Goal: Check status: Check status

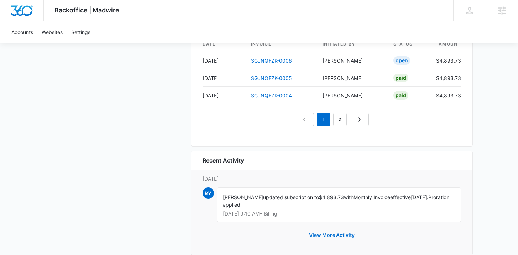
scroll to position [751, 0]
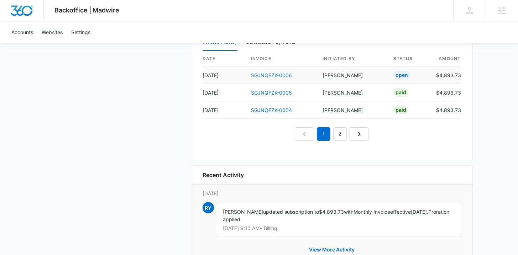
click at [266, 75] on link "SGJNQFZK-0006" at bounding box center [271, 75] width 41 height 6
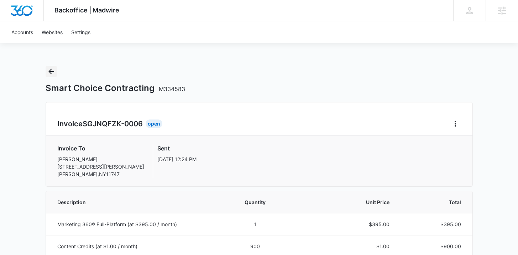
click at [55, 68] on icon "Back" at bounding box center [51, 71] width 9 height 9
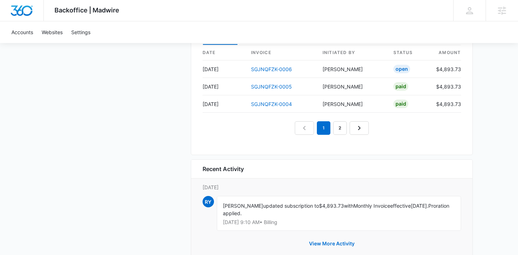
scroll to position [730, 0]
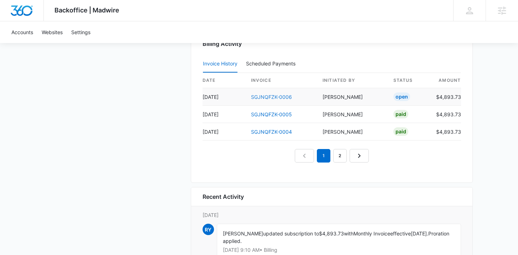
click at [255, 96] on link "SGJNQFZK-0006" at bounding box center [271, 97] width 41 height 6
